Goal: Task Accomplishment & Management: Use online tool/utility

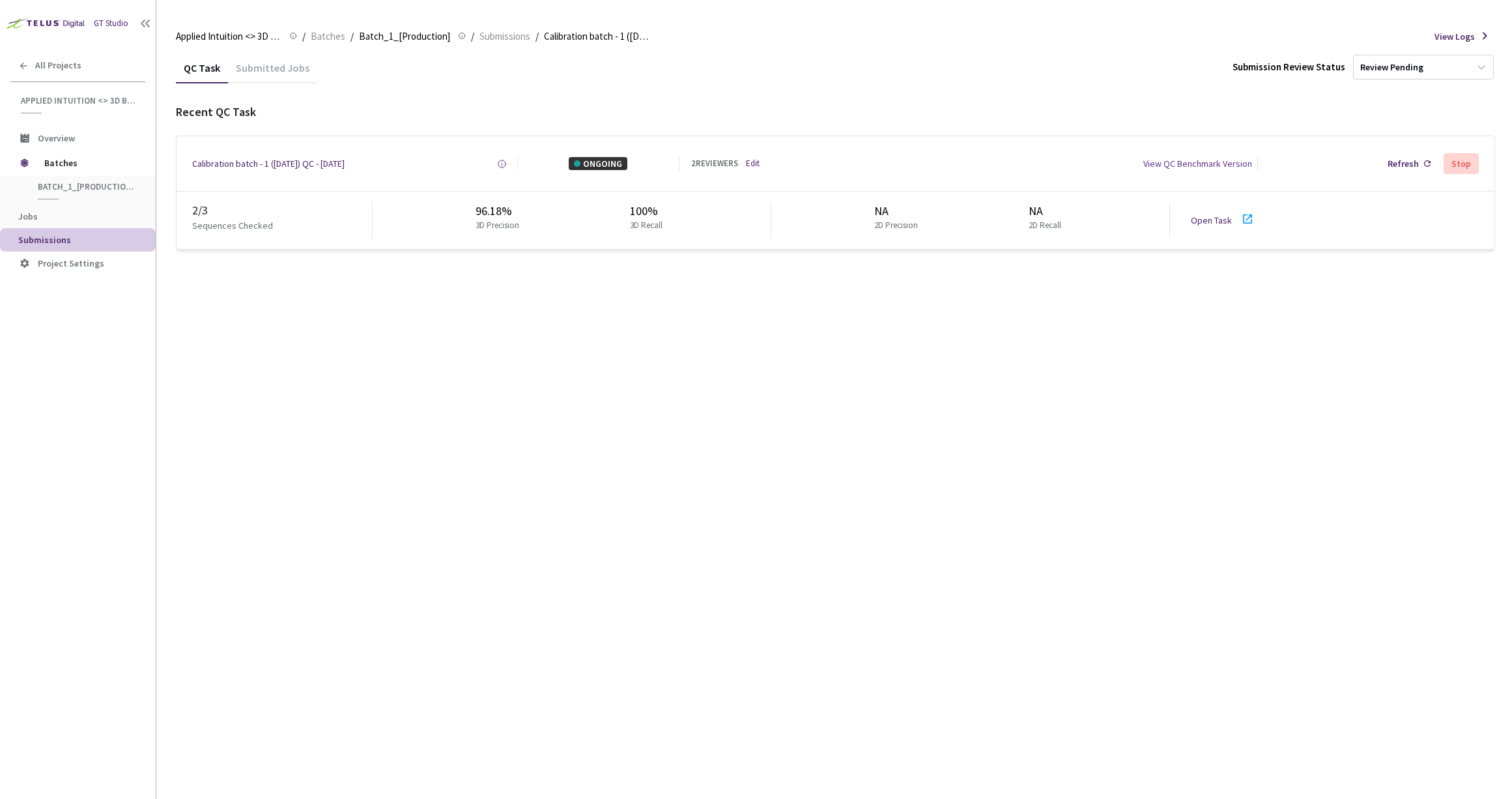
click at [1212, 220] on link "Open Task" at bounding box center [1212, 220] width 41 height 12
click at [1207, 215] on link "Open Task" at bounding box center [1212, 220] width 41 height 12
click at [1409, 165] on div "Refresh" at bounding box center [1403, 163] width 31 height 13
click at [1208, 215] on link "Open Task" at bounding box center [1212, 220] width 41 height 12
click at [1211, 215] on link "Open Task" at bounding box center [1212, 220] width 41 height 12
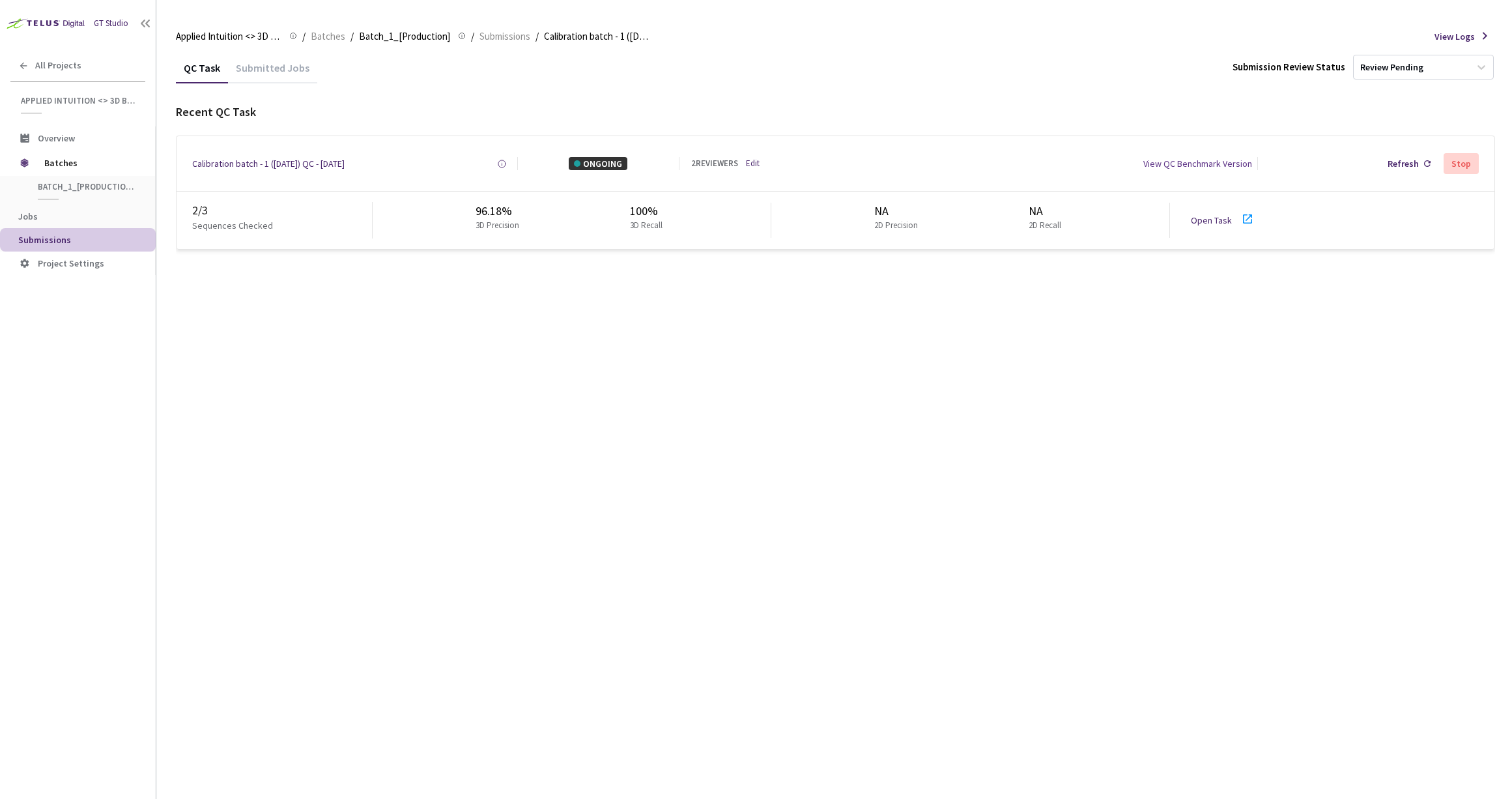
click at [1245, 220] on icon at bounding box center [1247, 219] width 16 height 16
click at [1204, 222] on link "Open Task" at bounding box center [1212, 220] width 41 height 12
click at [755, 164] on link "Edit" at bounding box center [753, 163] width 14 height 12
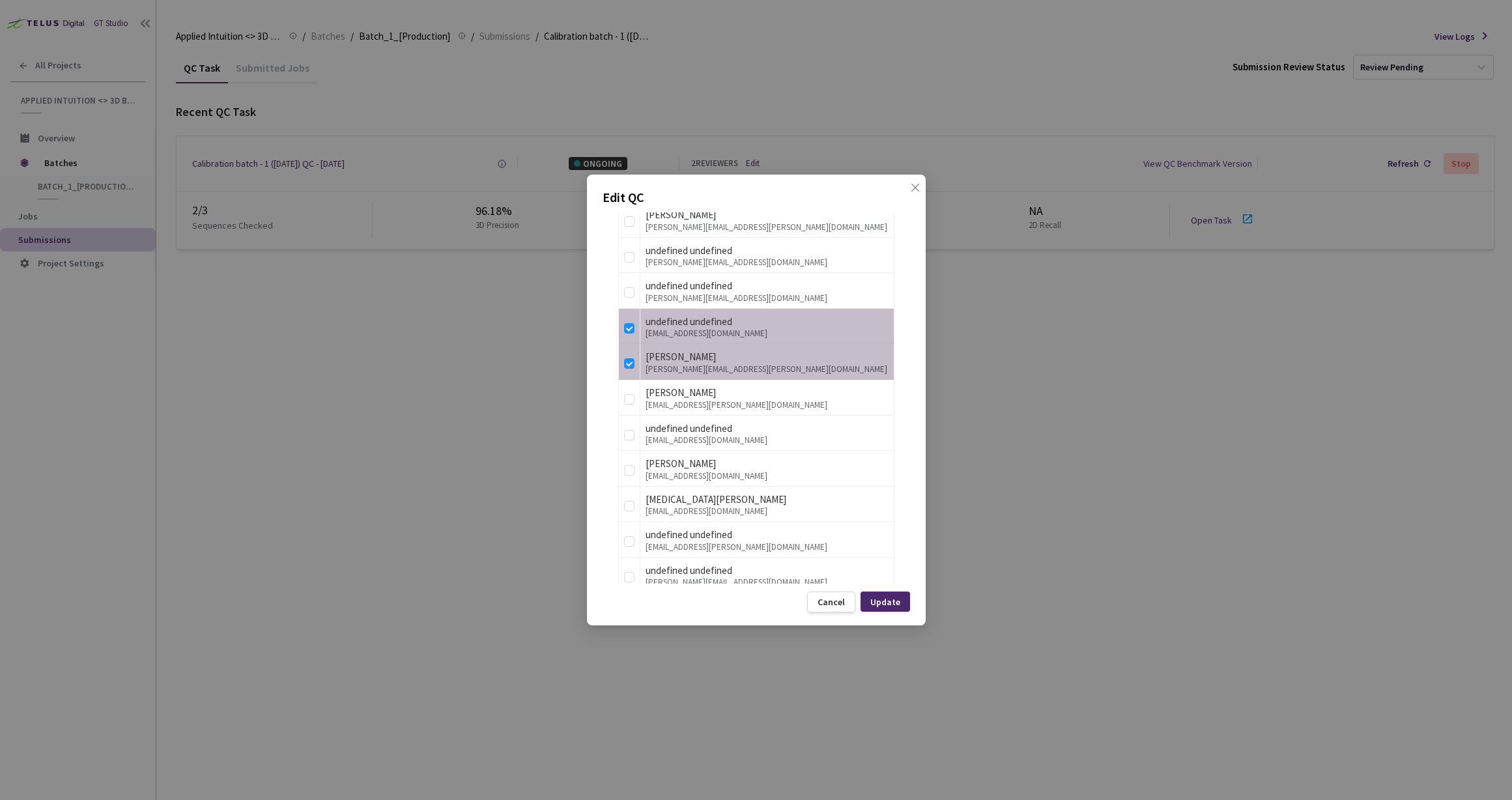
scroll to position [974, 0]
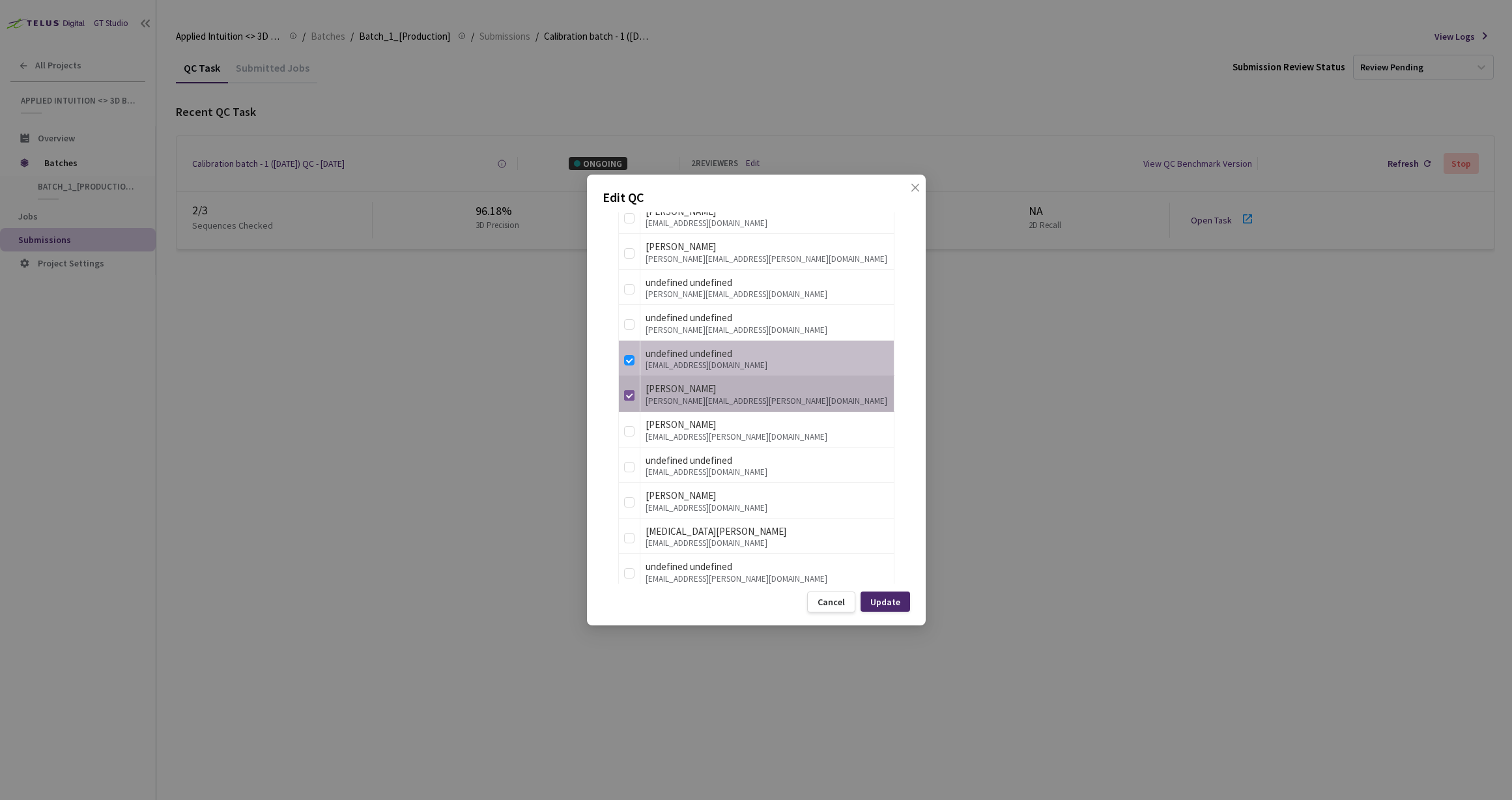
click at [632, 397] on input "checkbox" at bounding box center [629, 395] width 11 height 11
checkbox input "false"
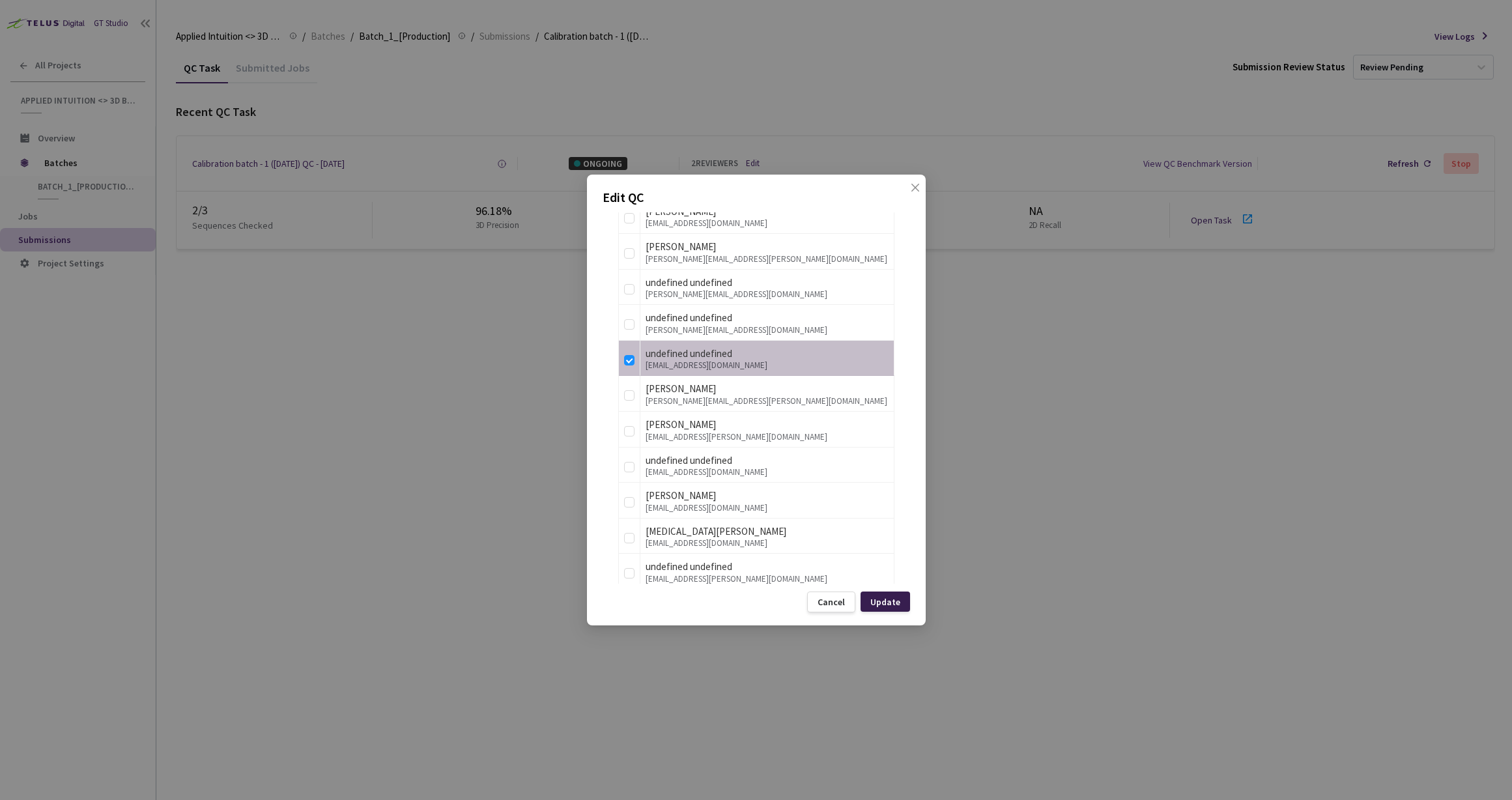
click at [880, 604] on div "Update" at bounding box center [885, 602] width 30 height 11
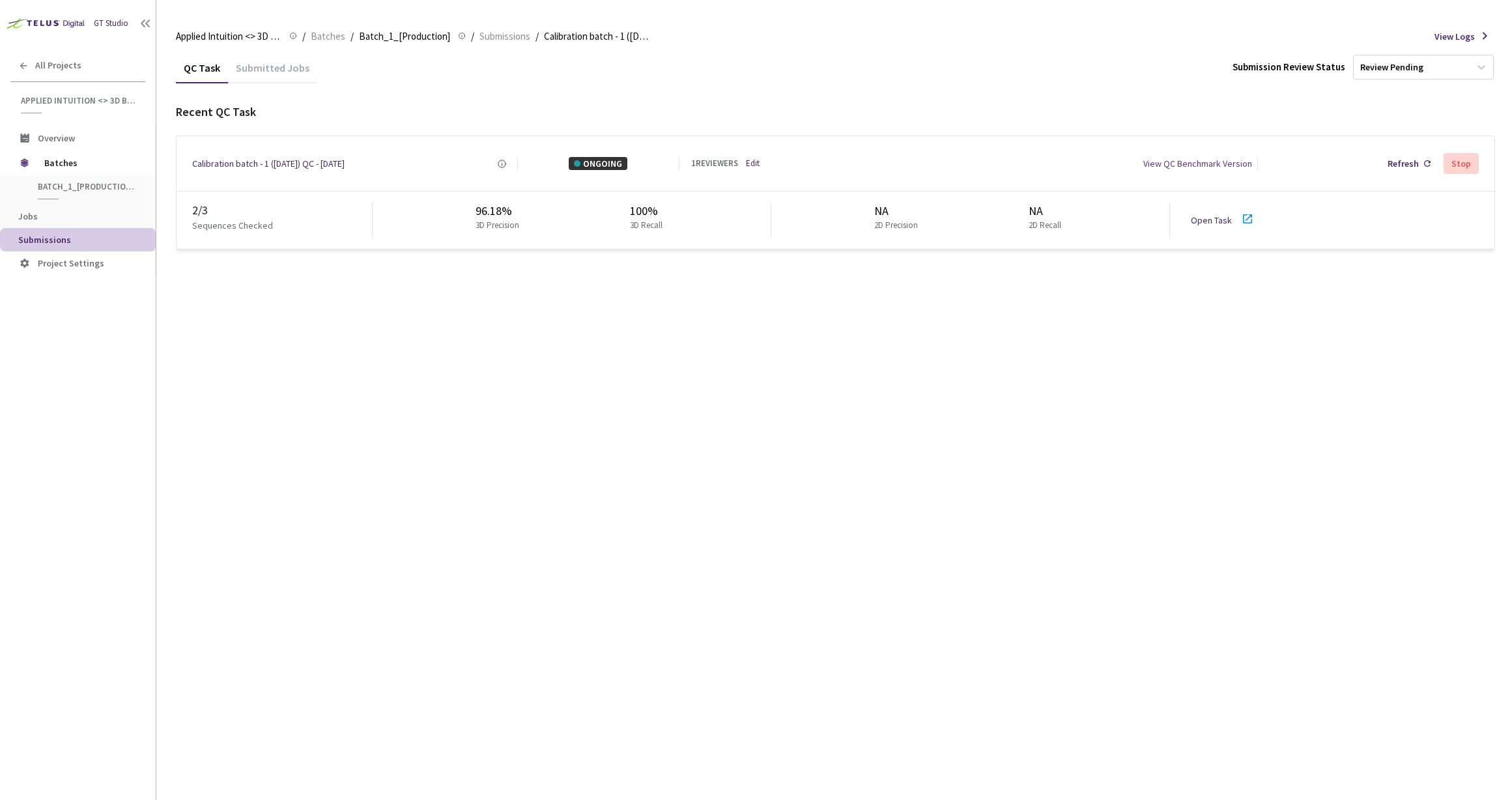
click at [1200, 217] on link "Open Task" at bounding box center [1212, 220] width 41 height 12
drag, startPoint x: 377, startPoint y: 163, endPoint x: 187, endPoint y: 163, distance: 190.0
click at [187, 163] on div "Calibration batch - 1 ([DATE]) QC - [DATE] Created at [DATE] 2:18 PM PDT Create…" at bounding box center [835, 163] width 1318 height 54
click at [441, 357] on div "QC Task Submitted Jobs Submission Review Status Review Pending Recent QC Task C…" at bounding box center [835, 426] width 1319 height 748
drag, startPoint x: 394, startPoint y: 160, endPoint x: 187, endPoint y: 155, distance: 207.1
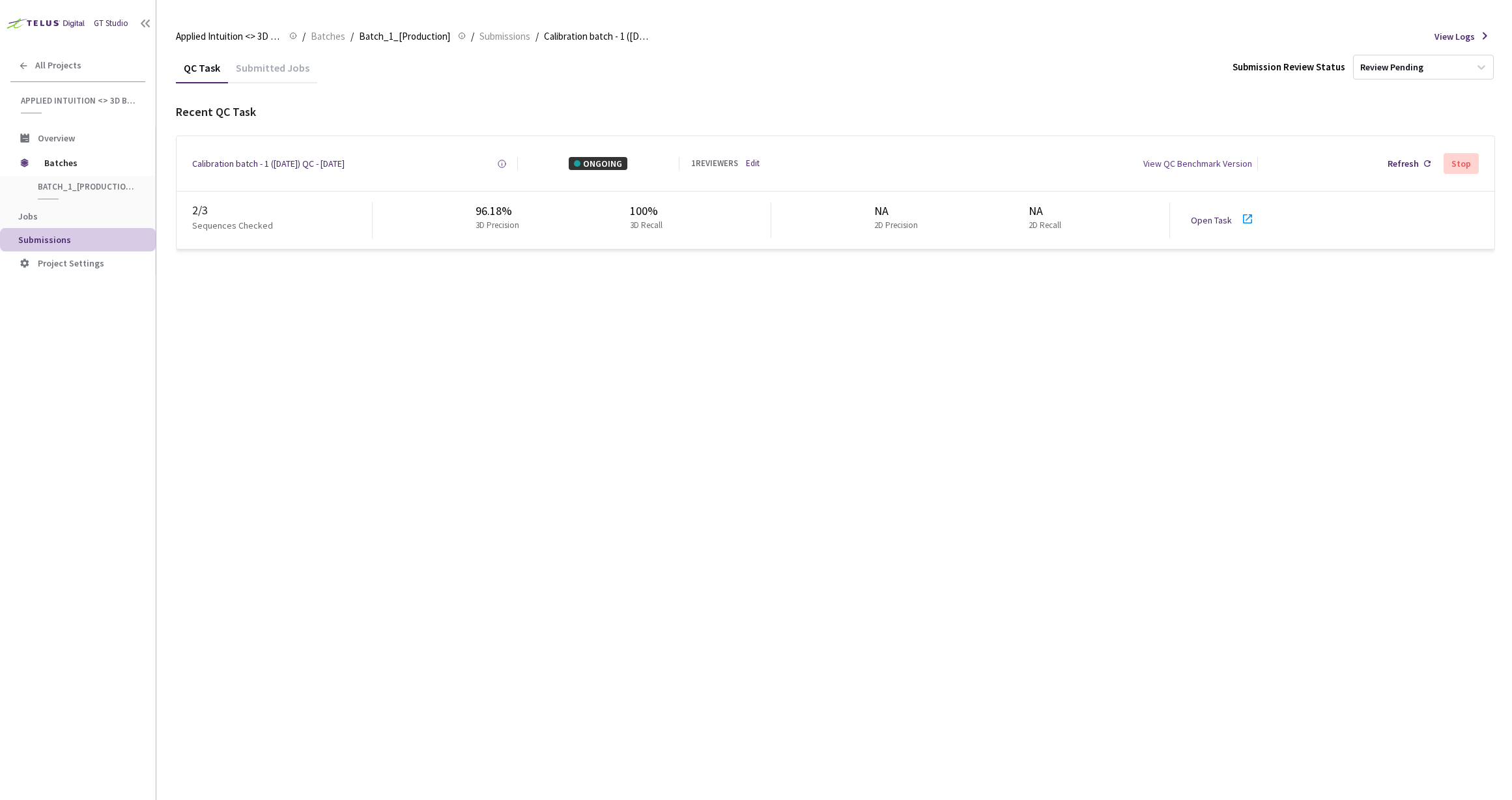
click at [187, 155] on div "Calibration batch - 1 ([DATE]) QC - [DATE] Created at [DATE] 2:18 PM PDT Create…" at bounding box center [835, 163] width 1318 height 54
copy div "Calibration batch - 1 ([DATE]) QC - [DATE]"
click at [357, 362] on div "QC Task Submitted Jobs Submission Review Status Review Pending Recent QC Task C…" at bounding box center [835, 426] width 1319 height 748
click at [267, 74] on div "Submitted Jobs" at bounding box center [272, 72] width 89 height 22
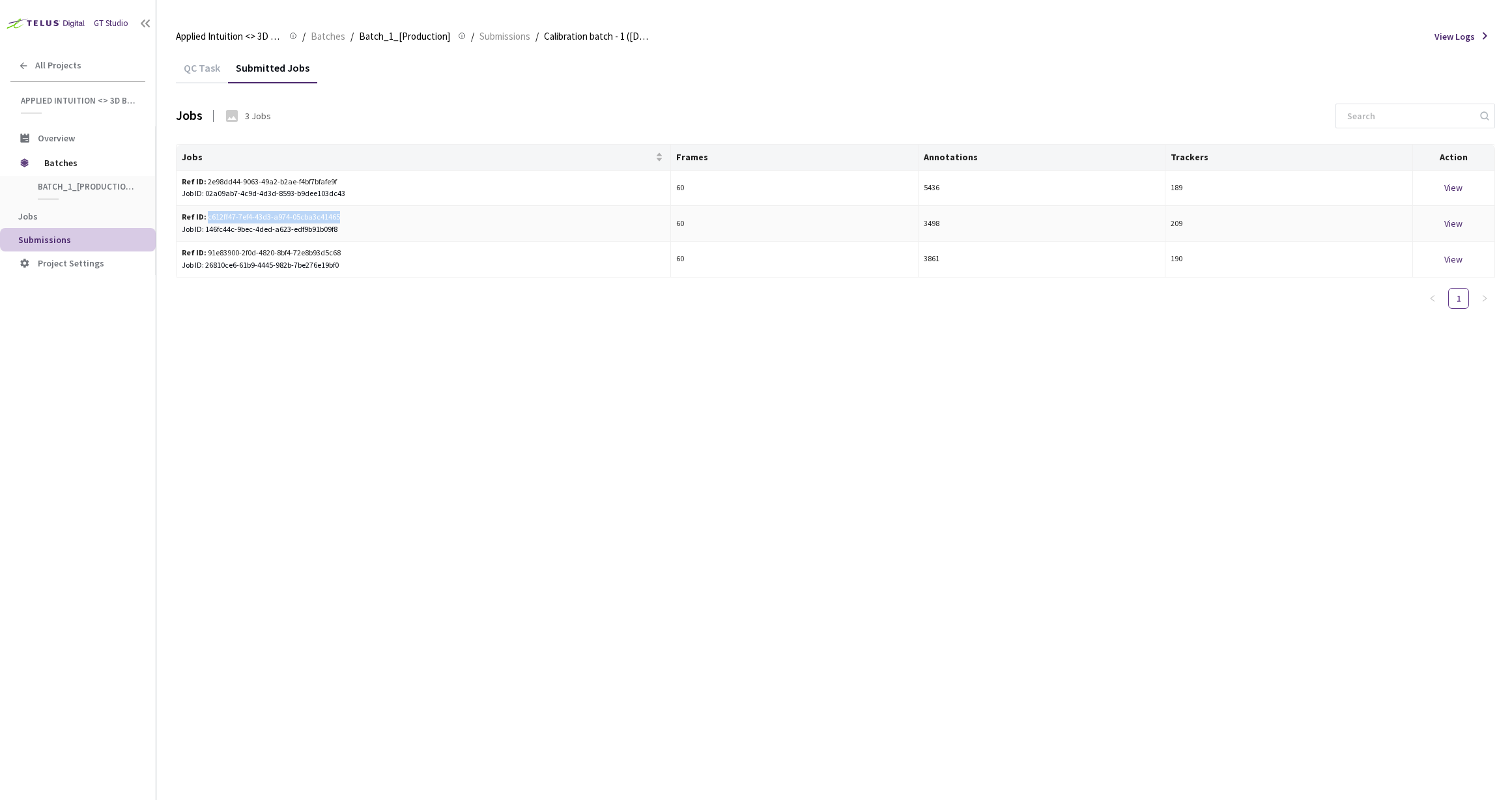
drag, startPoint x: 342, startPoint y: 215, endPoint x: 206, endPoint y: 219, distance: 136.1
click at [206, 219] on div "Ref ID: c612ff47-7ef4-43d3-a974-05cba3c41465" at bounding box center [294, 217] width 225 height 12
copy div "c612ff47-7ef4-43d3-a974-05cba3c41465"
click at [574, 337] on div "QC Task Submitted Jobs Jobs 3 Jobs Jobs Frames Annotations Trackers Action Ref …" at bounding box center [835, 426] width 1319 height 748
